Goal: Information Seeking & Learning: Learn about a topic

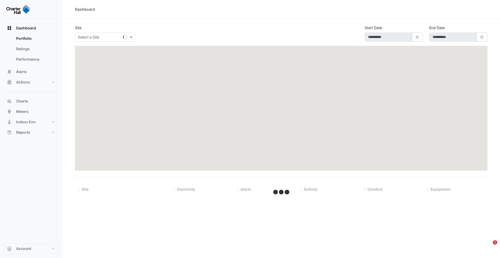
type input "**********"
select select "***"
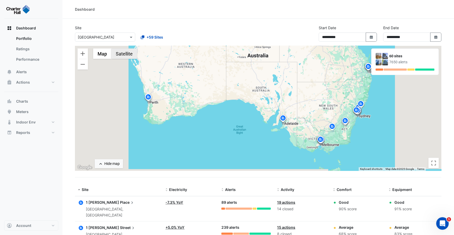
click at [121, 56] on button "Satellite" at bounding box center [124, 53] width 26 height 10
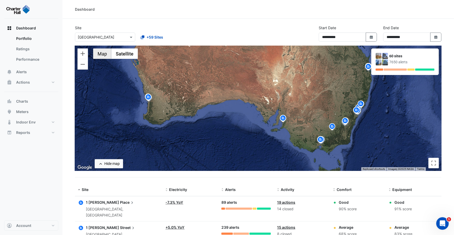
click at [104, 55] on button "Map" at bounding box center [102, 53] width 18 height 10
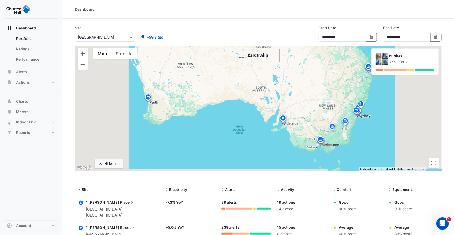
click at [80, 202] on icon "button" at bounding box center [81, 203] width 4 height 4
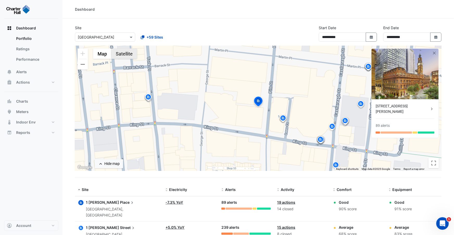
click at [131, 57] on button "Satellite" at bounding box center [124, 53] width 26 height 10
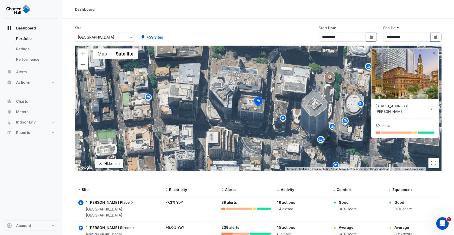
click at [399, 106] on div "[STREET_ADDRESS][PERSON_NAME]" at bounding box center [403, 108] width 54 height 11
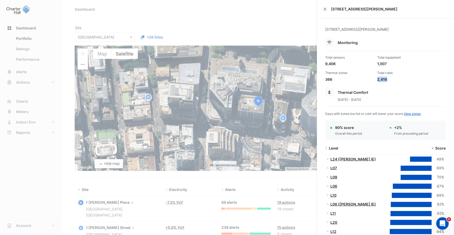
drag, startPoint x: 378, startPoint y: 78, endPoint x: 393, endPoint y: 79, distance: 15.1
click at [393, 79] on div "2,416" at bounding box center [402, 79] width 48 height 5
click at [394, 80] on div "2,416" at bounding box center [402, 79] width 48 height 5
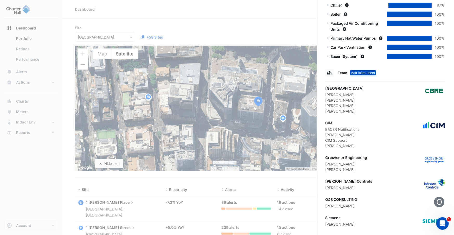
scroll to position [421, 0]
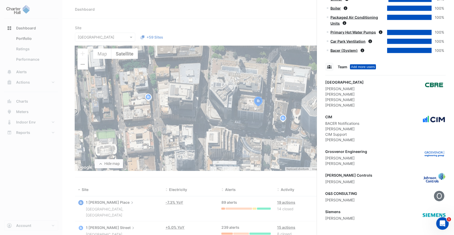
click at [221, 12] on ngb-offcanvas-backdrop at bounding box center [227, 117] width 454 height 235
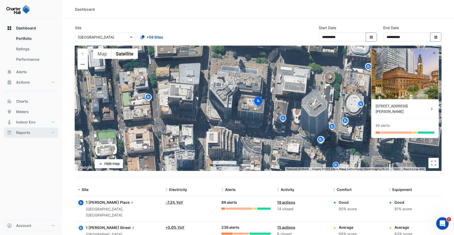
click at [37, 134] on button "Reports" at bounding box center [31, 132] width 54 height 10
select select "***"
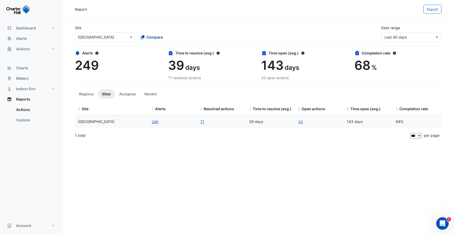
click at [151, 37] on span "Compare" at bounding box center [155, 36] width 16 height 5
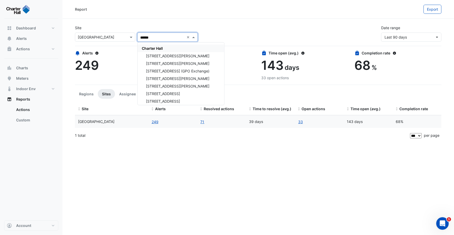
type input "*******"
click at [151, 47] on span "Charter Hall" at bounding box center [152, 48] width 21 height 4
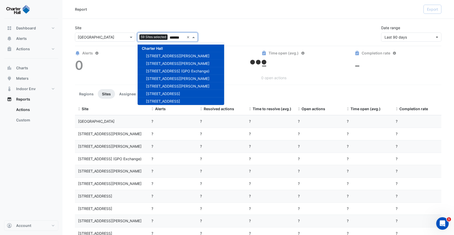
click at [223, 17] on div "Report Export" at bounding box center [259, 9] width 392 height 19
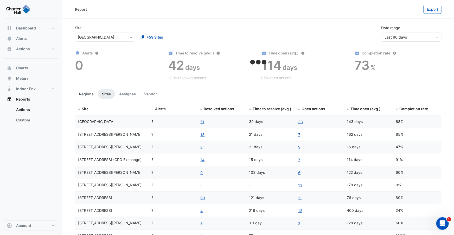
click at [85, 94] on button "Regions" at bounding box center [86, 94] width 23 height 10
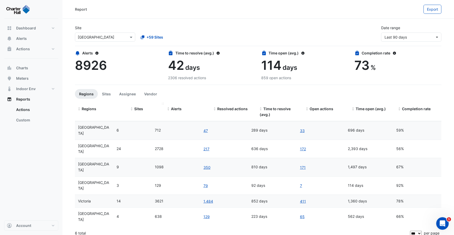
drag, startPoint x: 113, startPoint y: 103, endPoint x: 127, endPoint y: 103, distance: 14.8
click at [127, 103] on div "Regions Sites Alerts Resolved actions Time to resolve (avg.) Open actions Time …" at bounding box center [258, 112] width 367 height 18
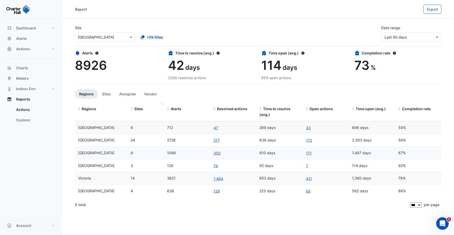
click at [136, 108] on span "Sites" at bounding box center [138, 109] width 9 height 4
click at [223, 108] on span "Resolved actions" at bounding box center [232, 109] width 30 height 4
click at [109, 95] on button "Sites" at bounding box center [106, 94] width 17 height 10
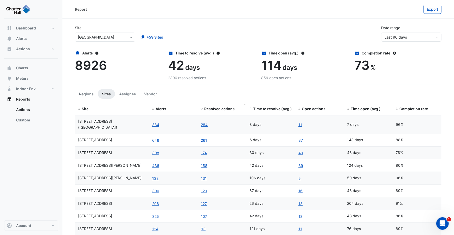
click at [213, 107] on span "Resolved actions" at bounding box center [219, 109] width 30 height 4
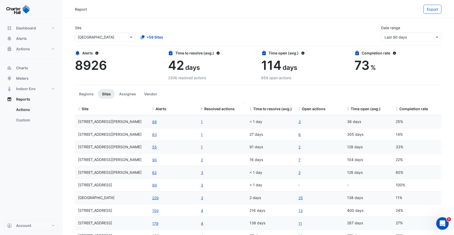
click at [213, 107] on span "Resolved actions" at bounding box center [219, 109] width 30 height 4
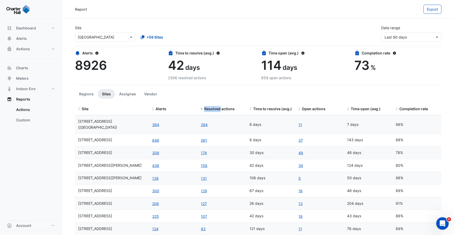
drag, startPoint x: 250, startPoint y: 121, endPoint x: 258, endPoint y: 121, distance: 8.3
click at [258, 122] on div "8 days" at bounding box center [271, 125] width 43 height 6
click at [131, 96] on button "Assignee" at bounding box center [127, 94] width 25 height 10
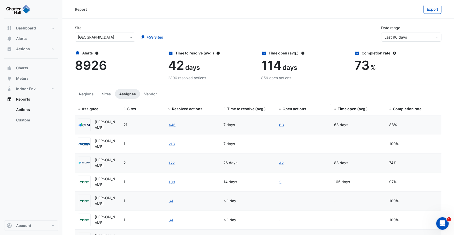
click at [285, 112] on datatable-header-cell "Open actions" at bounding box center [303, 109] width 55 height 13
click at [289, 110] on span "Open actions" at bounding box center [295, 109] width 24 height 4
click at [283, 124] on link "105" at bounding box center [282, 125] width 7 height 6
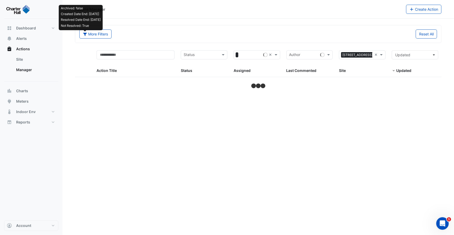
select select "***"
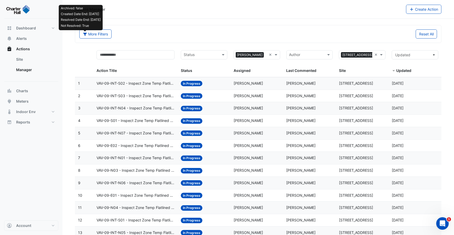
click at [401, 72] on span "Updated" at bounding box center [404, 70] width 15 height 4
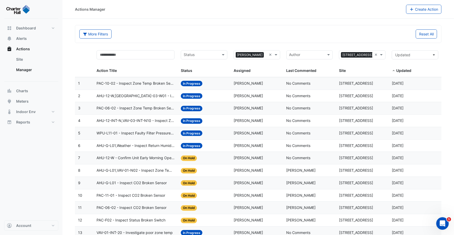
click at [204, 86] on div "Status: In Progress" at bounding box center [204, 83] width 47 height 6
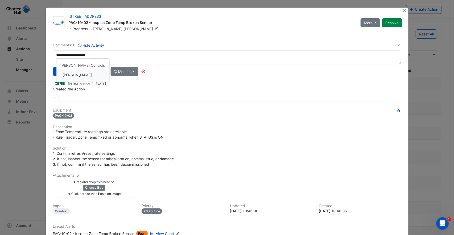
click at [69, 75] on div "**********" at bounding box center [227, 69] width 348 height 55
type textarea "**********"
click at [404, 11] on button "Close" at bounding box center [404, 10] width 5 height 5
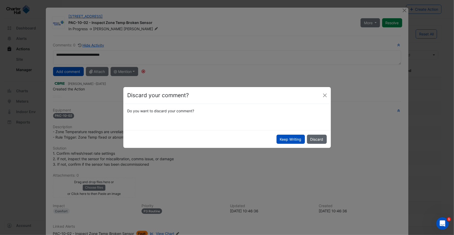
click at [317, 140] on button "Discard" at bounding box center [317, 139] width 20 height 9
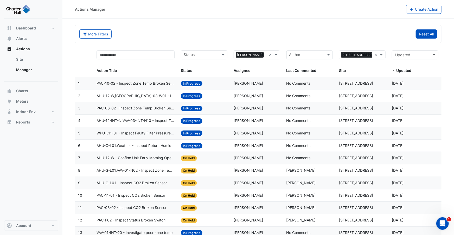
click at [430, 31] on button "Reset All" at bounding box center [426, 33] width 21 height 9
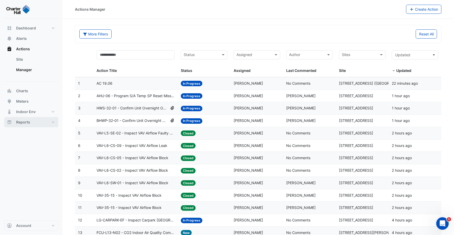
click at [43, 123] on button "Reports" at bounding box center [31, 122] width 54 height 10
select select "***"
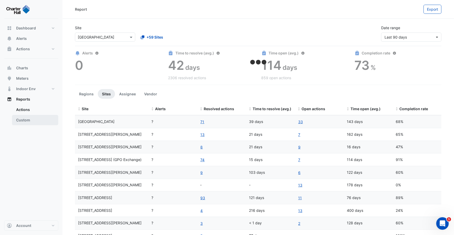
click at [38, 122] on link "Custom" at bounding box center [35, 120] width 46 height 10
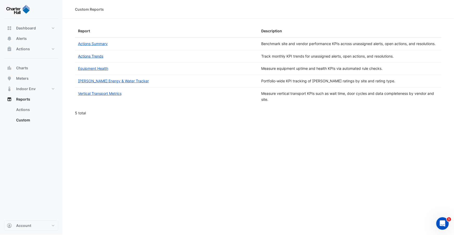
click at [98, 56] on link "Actions Trends" at bounding box center [90, 56] width 25 height 4
click at [35, 227] on button "Account" at bounding box center [31, 225] width 54 height 10
click at [27, 216] on link "Sign Out" at bounding box center [31, 212] width 49 height 10
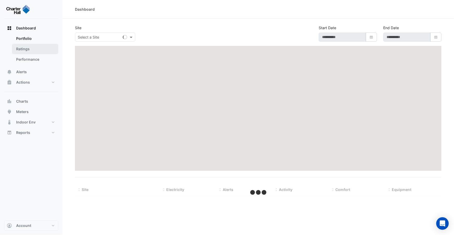
type input "**********"
select select "***"
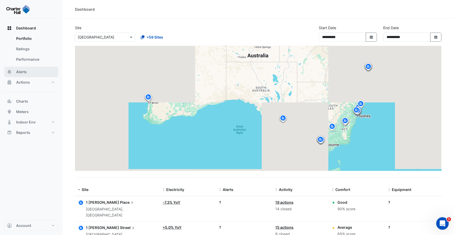
click at [28, 71] on button "Alerts" at bounding box center [31, 72] width 54 height 10
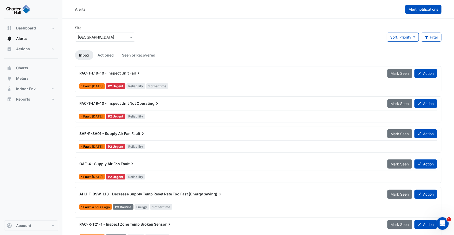
click at [426, 11] on span "Alert notifications" at bounding box center [423, 9] width 29 height 4
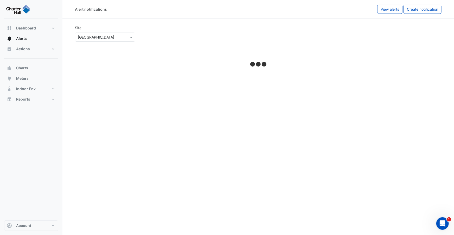
select select "******"
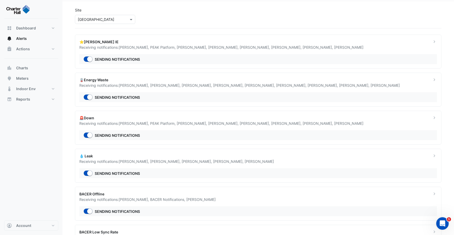
scroll to position [16, 0]
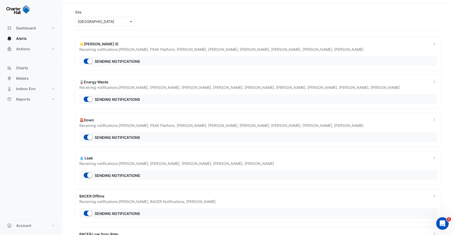
click at [241, 93] on div "🪫Energy Waste Receiving notifications: Syed Shah , Sam Goolamhossen , Conor Dea…" at bounding box center [258, 92] width 367 height 34
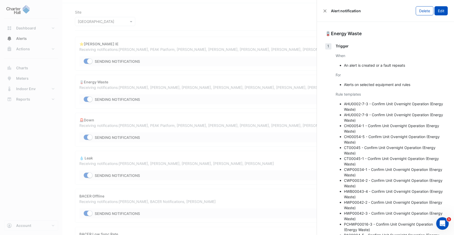
click at [439, 14] on button "Edit" at bounding box center [441, 10] width 13 height 9
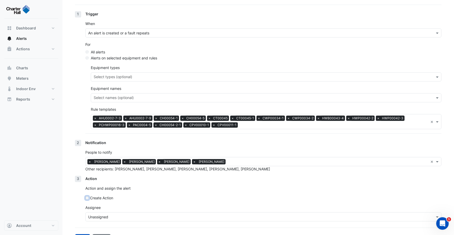
scroll to position [76, 0]
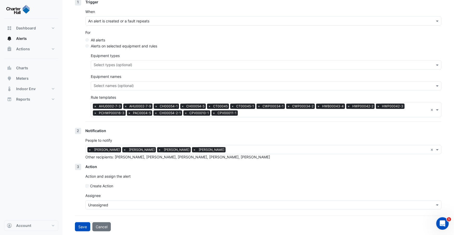
click at [104, 204] on input "text" at bounding box center [258, 204] width 340 height 5
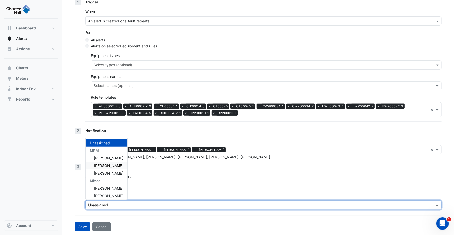
scroll to position [6, 0]
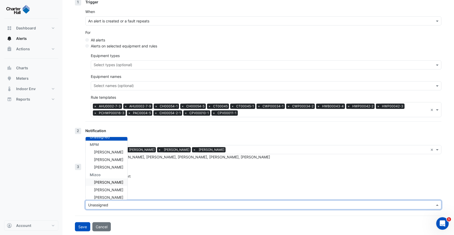
click at [105, 182] on span "Jamil Tourabaly" at bounding box center [108, 182] width 29 height 4
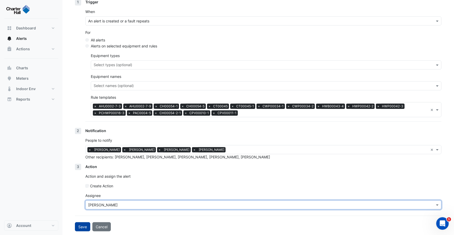
click at [84, 226] on button "Save" at bounding box center [82, 226] width 15 height 9
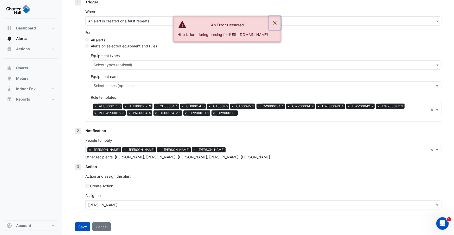
click at [281, 22] on button "Close" at bounding box center [275, 23] width 12 height 14
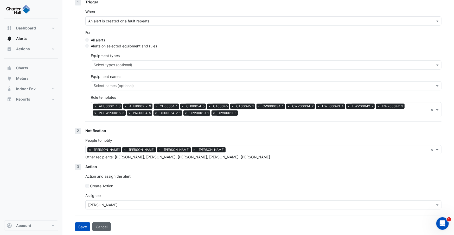
click at [98, 225] on button "Cancel" at bounding box center [101, 226] width 18 height 9
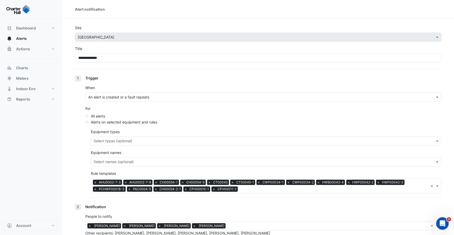
select select "******"
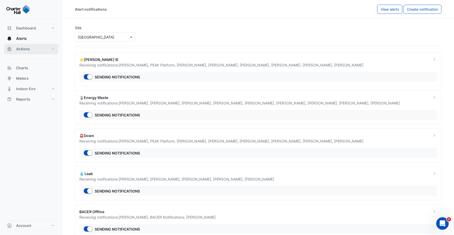
click at [26, 50] on span "Actions" at bounding box center [23, 48] width 14 height 5
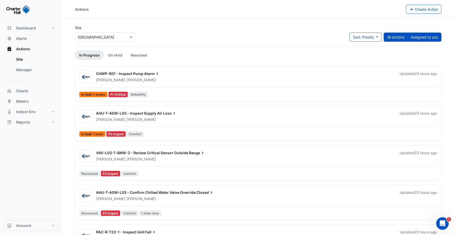
click at [424, 36] on button "Assigned to you" at bounding box center [425, 37] width 34 height 9
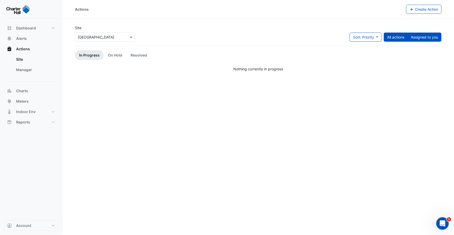
click at [399, 38] on button "All actions" at bounding box center [396, 37] width 24 height 9
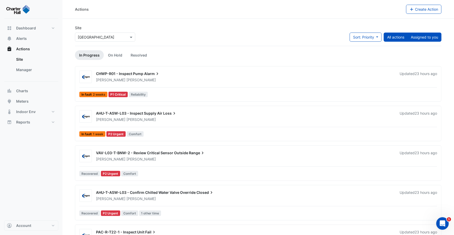
click at [422, 35] on button "Assigned to you" at bounding box center [425, 37] width 34 height 9
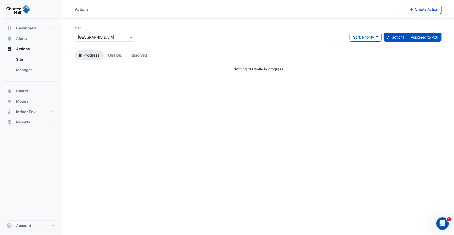
click at [392, 39] on button "All actions" at bounding box center [396, 37] width 24 height 9
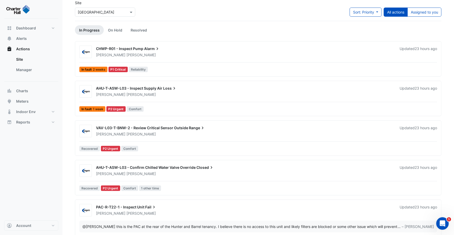
scroll to position [27, 0]
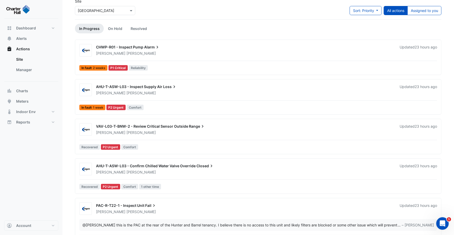
click at [289, 55] on div "Scott Hobbs" at bounding box center [245, 53] width 299 height 5
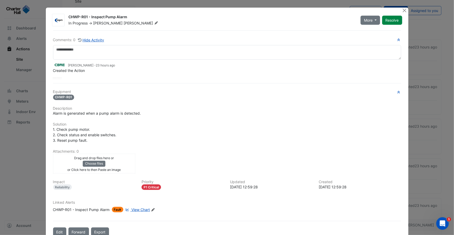
click at [138, 209] on span "View Chart" at bounding box center [141, 209] width 18 height 4
click at [406, 9] on button "Close" at bounding box center [404, 10] width 5 height 5
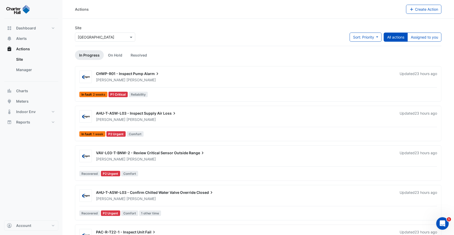
click at [180, 75] on div "CHWP-R01 - Inspect Pump Alarm" at bounding box center [245, 74] width 298 height 6
click at [136, 58] on link "Resolved" at bounding box center [139, 55] width 25 height 10
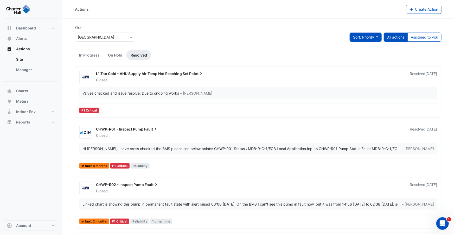
click at [368, 39] on span "Sort: Priority" at bounding box center [363, 37] width 21 height 4
click at [359, 53] on li "Updated" at bounding box center [360, 56] width 41 height 8
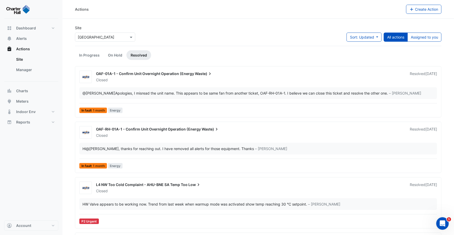
click at [195, 75] on span "Waste)" at bounding box center [204, 73] width 18 height 5
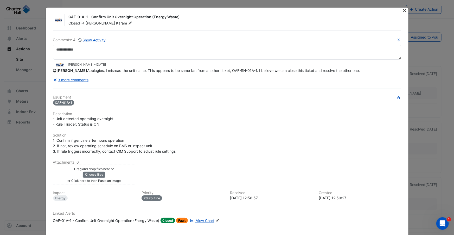
click at [407, 10] on button "Close" at bounding box center [404, 10] width 5 height 5
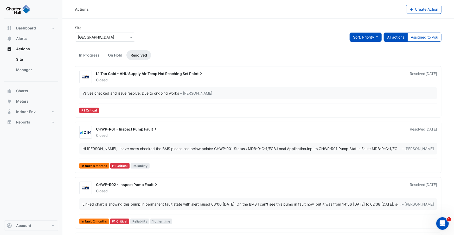
click at [354, 35] on span "Sort: Priority" at bounding box center [363, 37] width 21 height 4
click at [351, 56] on li "Updated" at bounding box center [360, 56] width 41 height 8
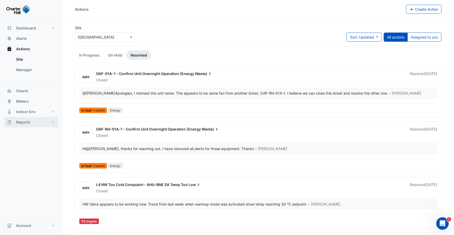
click at [42, 120] on button "Reports" at bounding box center [31, 122] width 54 height 10
select select "***"
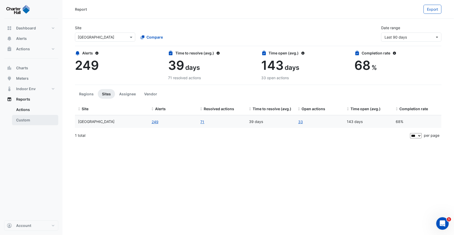
click at [41, 120] on link "Custom" at bounding box center [35, 120] width 46 height 10
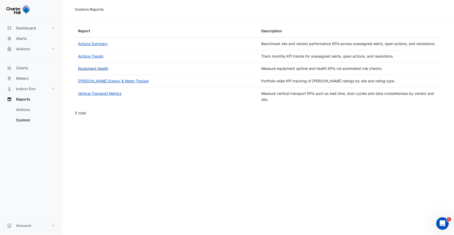
click at [103, 69] on link "Equipment Health" at bounding box center [93, 68] width 30 height 4
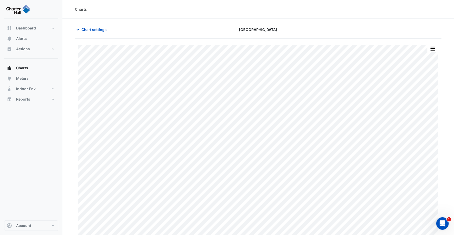
type input "**********"
click at [95, 28] on span "Chart settings" at bounding box center [94, 29] width 25 height 5
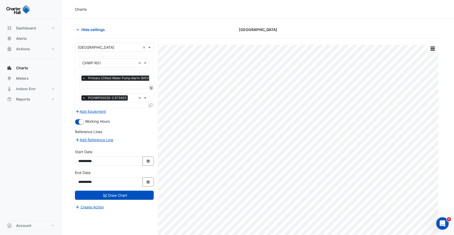
click at [112, 85] on input "text" at bounding box center [143, 85] width 122 height 5
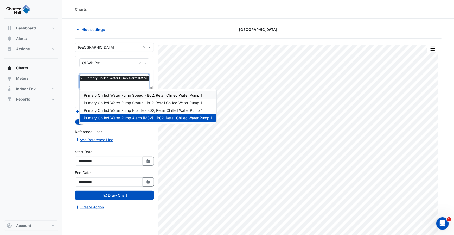
click at [113, 94] on span "Primary Chilled Water Pump Speed - B02, Retail Chilled Water Pump 1" at bounding box center [143, 95] width 119 height 4
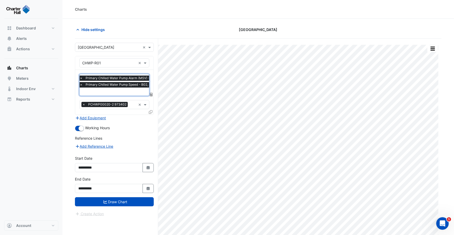
click at [111, 92] on input "text" at bounding box center [141, 91] width 122 height 5
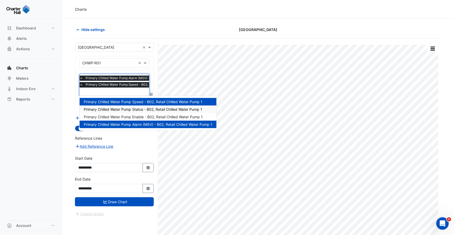
click at [118, 107] on span "Primary Chilled Water Pump Status - B02, Retail Chilled Water Pump 1" at bounding box center [143, 109] width 119 height 4
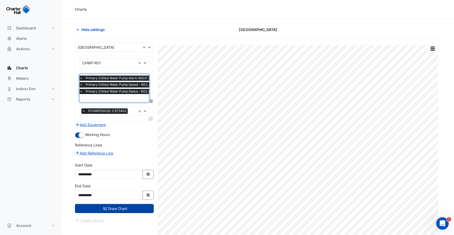
click at [119, 209] on button "Draw Chart" at bounding box center [114, 208] width 79 height 9
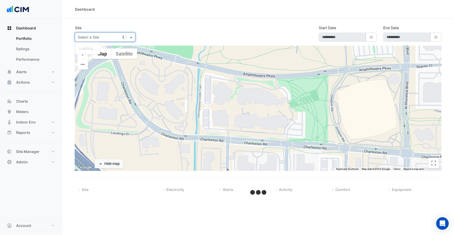
click at [114, 40] on div "Select a Site" at bounding box center [105, 37] width 60 height 9
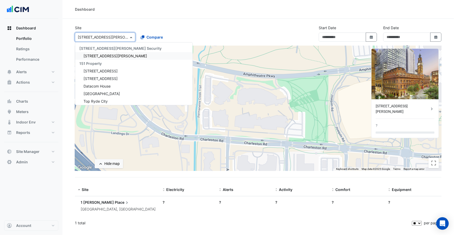
type input "**********"
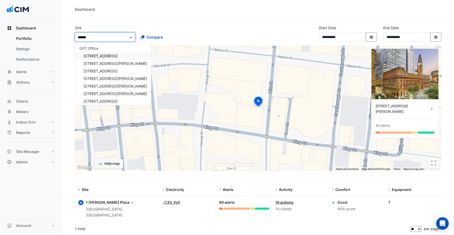
type input "*******"
click at [109, 55] on span "111 Eagle Street" at bounding box center [101, 56] width 34 height 4
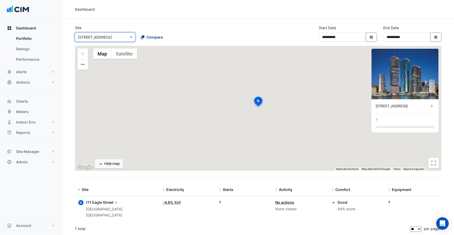
click at [153, 37] on span "Compare" at bounding box center [155, 36] width 16 height 5
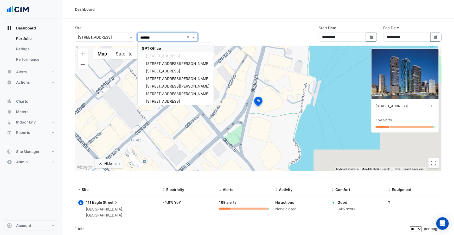
click at [154, 47] on span "GPT Office" at bounding box center [151, 48] width 19 height 4
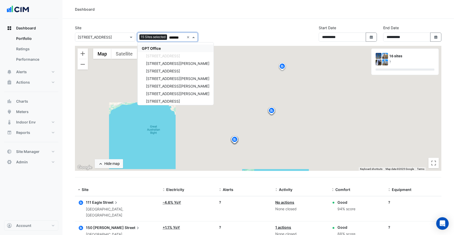
type input "*******"
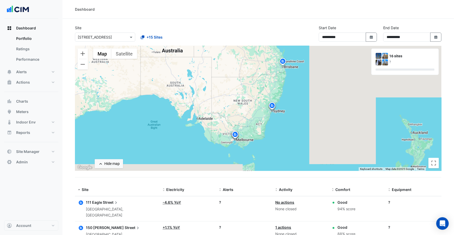
drag, startPoint x: 211, startPoint y: 147, endPoint x: 210, endPoint y: 133, distance: 13.9
click at [210, 133] on div "To activate drag with keyboard, press Alt + Enter. Once in keyboard drag state,…" at bounding box center [258, 108] width 367 height 125
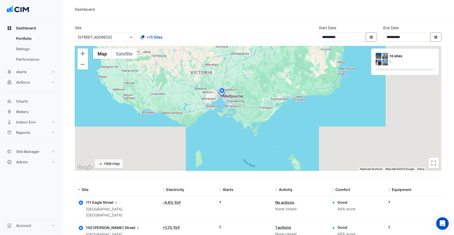
drag, startPoint x: 222, startPoint y: 99, endPoint x: 220, endPoint y: 141, distance: 41.2
click at [220, 141] on div "To activate drag with keyboard, press Alt + Enter. Once in keyboard drag state,…" at bounding box center [258, 108] width 367 height 125
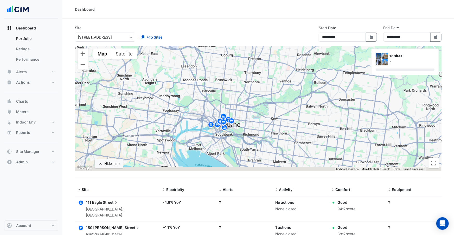
drag, startPoint x: 254, startPoint y: 147, endPoint x: 244, endPoint y: 124, distance: 24.8
click at [244, 124] on div "To activate drag with keyboard, press Alt + Enter. Once in keyboard drag state,…" at bounding box center [258, 108] width 367 height 125
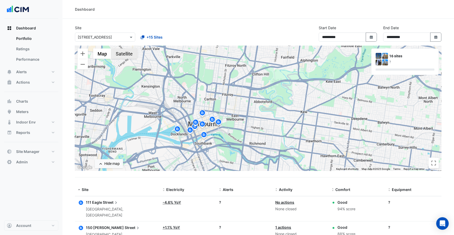
click at [133, 52] on button "Satellite" at bounding box center [124, 53] width 26 height 10
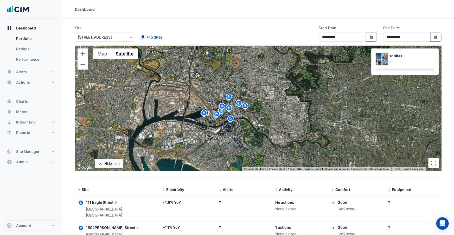
drag, startPoint x: 159, startPoint y: 113, endPoint x: 189, endPoint y: 91, distance: 37.4
click at [189, 91] on div "To activate drag with keyboard, press Alt + Enter. Once in keyboard drag state,…" at bounding box center [258, 108] width 367 height 125
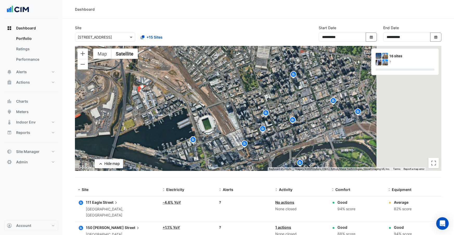
drag, startPoint x: 247, startPoint y: 104, endPoint x: 179, endPoint y: 69, distance: 76.9
click at [179, 69] on div "To activate drag with keyboard, press Alt + Enter. Once in keyboard drag state,…" at bounding box center [258, 108] width 367 height 125
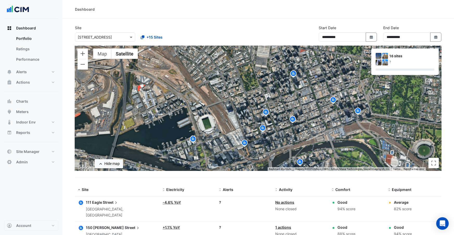
drag, startPoint x: 209, startPoint y: 89, endPoint x: 189, endPoint y: 82, distance: 21.2
click at [189, 82] on div "To activate drag with keyboard, press Alt + Enter. Once in keyboard drag state,…" at bounding box center [258, 108] width 367 height 125
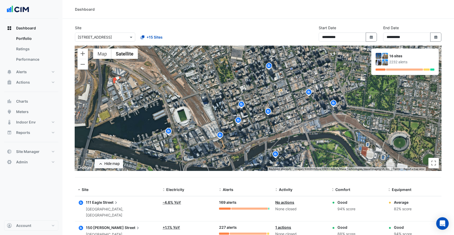
click at [270, 68] on img at bounding box center [269, 66] width 8 height 9
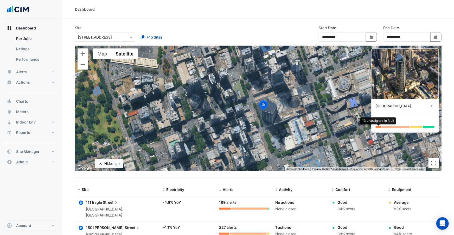
click at [379, 127] on div at bounding box center [379, 127] width 6 height 2
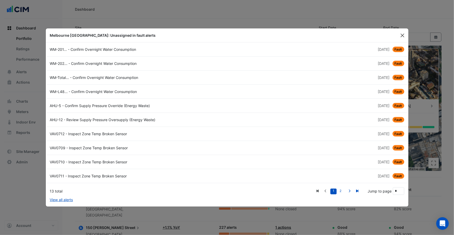
click at [404, 33] on button "Close" at bounding box center [403, 36] width 8 height 8
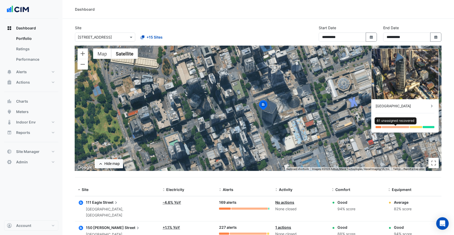
click at [398, 127] on div at bounding box center [395, 127] width 27 height 2
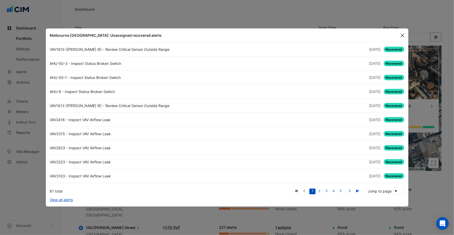
click at [401, 35] on button "Close" at bounding box center [403, 36] width 8 height 8
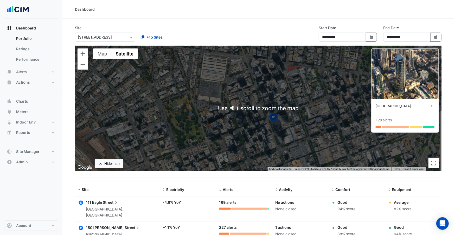
scroll to position [0, 0]
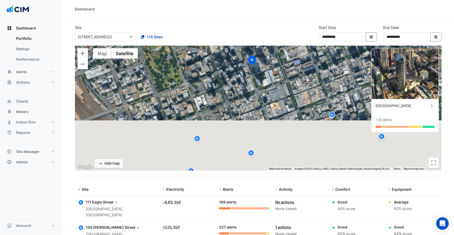
drag, startPoint x: 285, startPoint y: 137, endPoint x: 261, endPoint y: 76, distance: 65.0
click at [261, 76] on div "To activate drag with keyboard, press Alt + Enter. Once in keyboard drag state,…" at bounding box center [258, 108] width 367 height 125
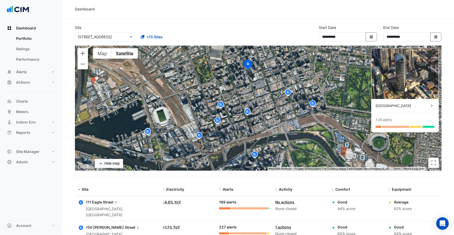
drag, startPoint x: 276, startPoint y: 134, endPoint x: 263, endPoint y: 107, distance: 30.9
click at [263, 106] on div "To activate drag with keyboard, press Alt + Enter. Once in keyboard drag state,…" at bounding box center [258, 108] width 367 height 125
click at [248, 111] on img at bounding box center [247, 112] width 8 height 9
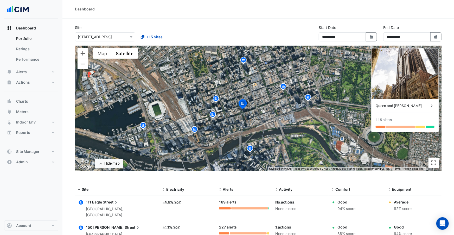
drag, startPoint x: 267, startPoint y: 117, endPoint x: 253, endPoint y: 117, distance: 14.1
click at [253, 117] on div "To activate drag with keyboard, press Alt + Enter. Once in keyboard drag state,…" at bounding box center [258, 108] width 367 height 125
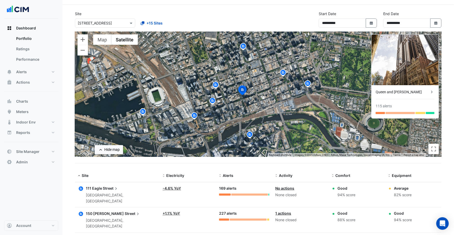
scroll to position [0, 0]
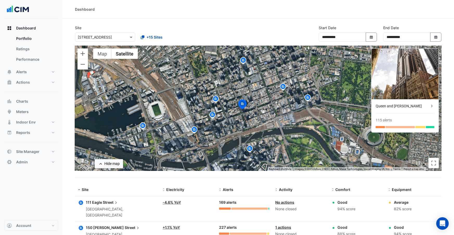
click at [246, 135] on div "To activate drag with keyboard, press Alt + Enter. Once in keyboard drag state,…" at bounding box center [258, 108] width 367 height 125
click at [250, 147] on img at bounding box center [250, 149] width 8 height 9
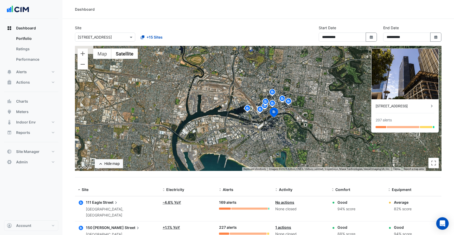
drag, startPoint x: 301, startPoint y: 78, endPoint x: 299, endPoint y: 90, distance: 12.5
click at [299, 90] on div "To activate drag with keyboard, press Alt + Enter. Once in keyboard drag state,…" at bounding box center [258, 108] width 367 height 125
click at [82, 203] on icon "button" at bounding box center [81, 203] width 4 height 4
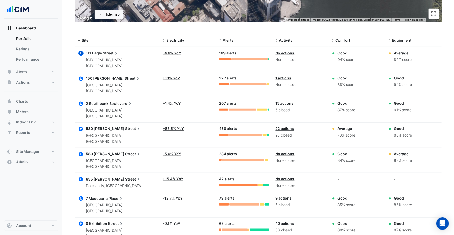
scroll to position [152, 0]
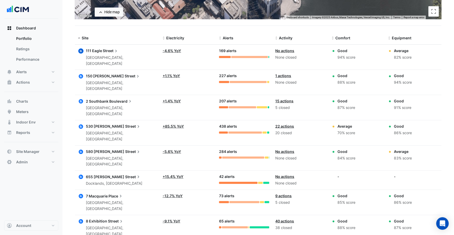
click at [81, 219] on icon "button" at bounding box center [81, 221] width 4 height 4
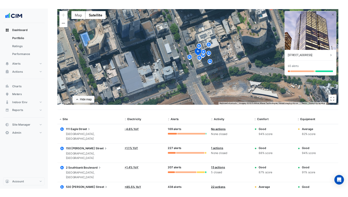
scroll to position [2, 0]
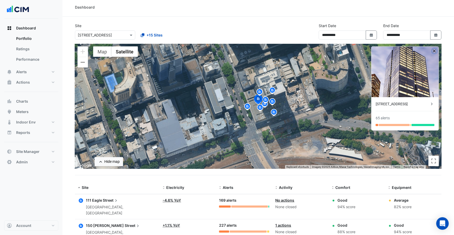
click at [436, 51] on button "button" at bounding box center [435, 51] width 4 height 4
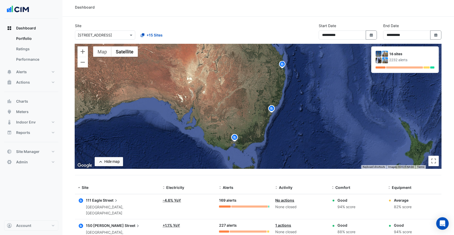
click at [235, 139] on img at bounding box center [235, 138] width 8 height 9
